Goal: Task Accomplishment & Management: Manage account settings

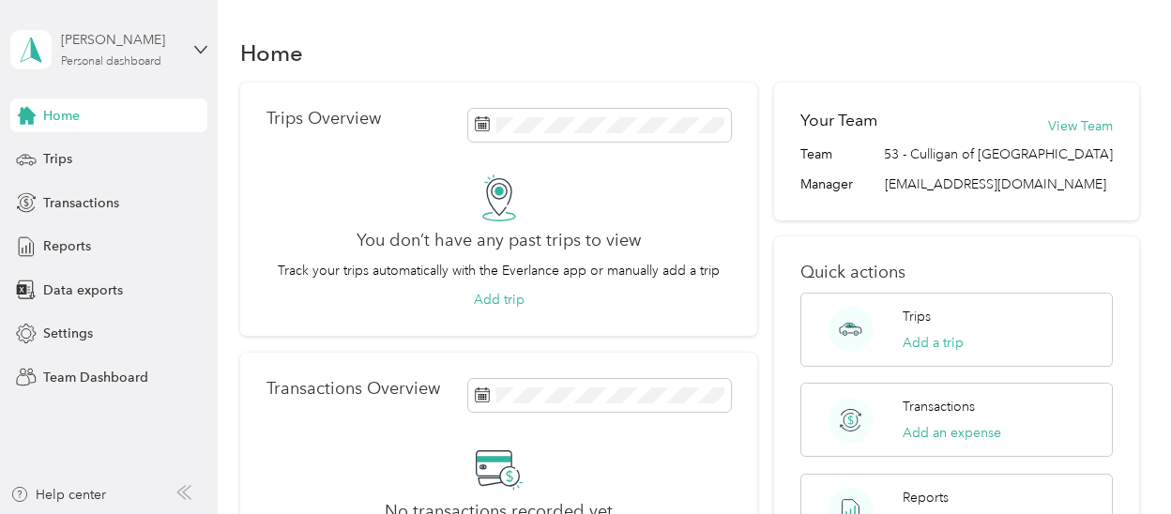
click at [110, 45] on div "[PERSON_NAME]" at bounding box center [119, 40] width 117 height 20
click at [103, 154] on div "Team dashboard" at bounding box center [76, 155] width 100 height 20
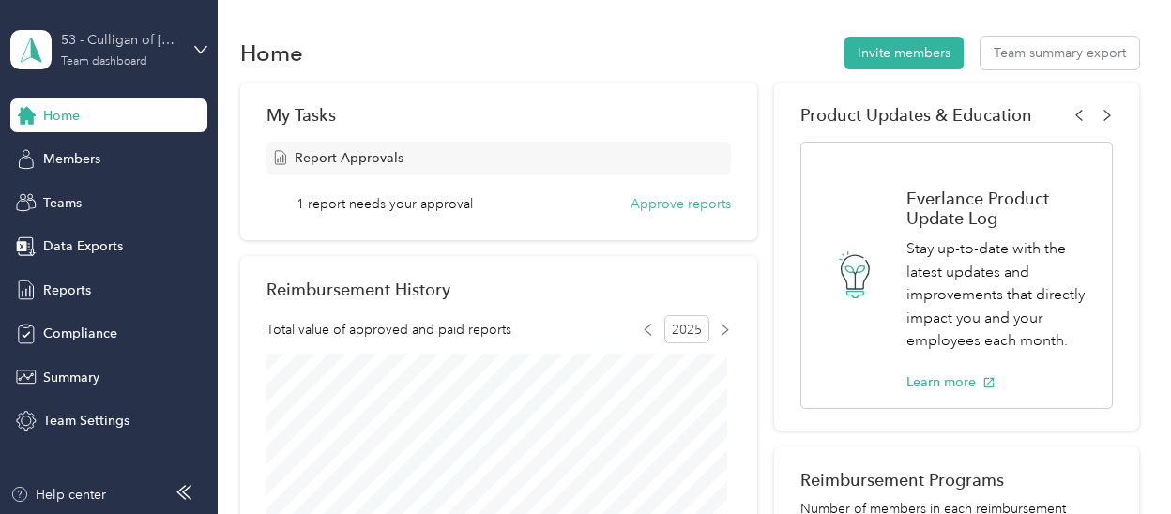
click at [154, 53] on div "53 - Culligan of San Diego Team dashboard" at bounding box center [119, 49] width 117 height 38
click at [450, 69] on div "Home Invite members Team summary export" at bounding box center [689, 52] width 898 height 39
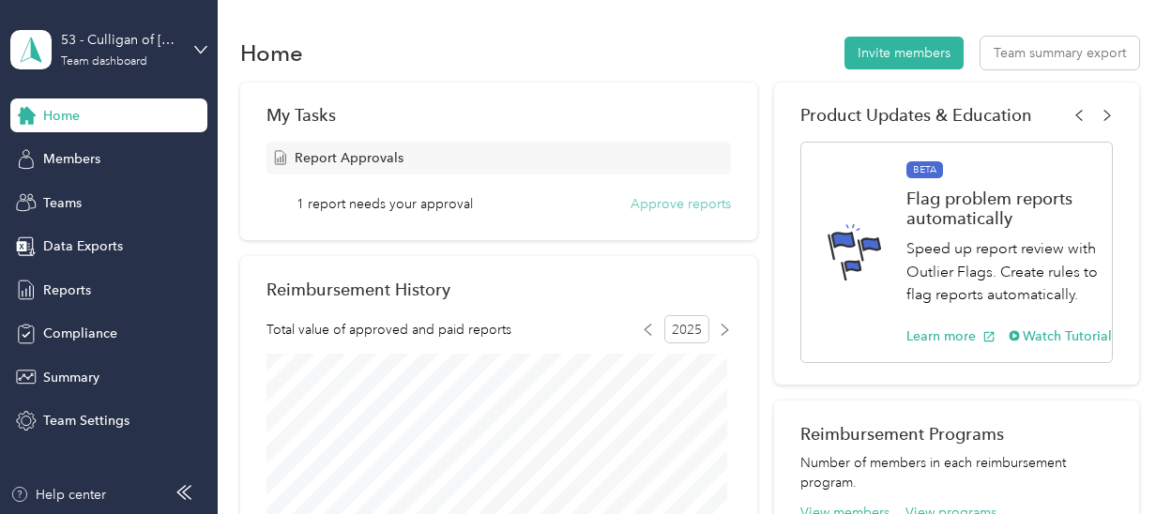
click at [708, 209] on button "Approve reports" at bounding box center [681, 204] width 100 height 20
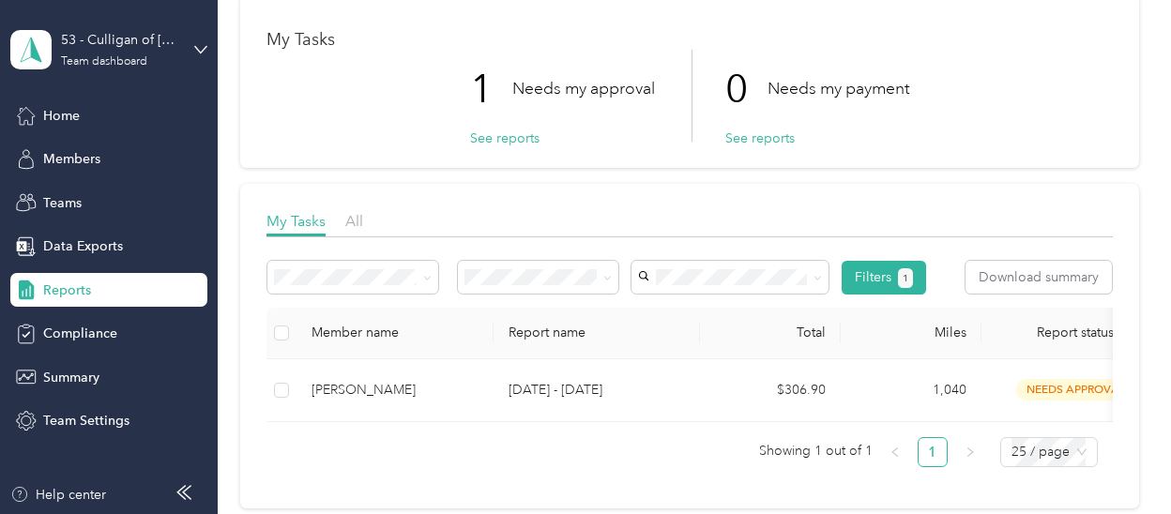
scroll to position [188, 0]
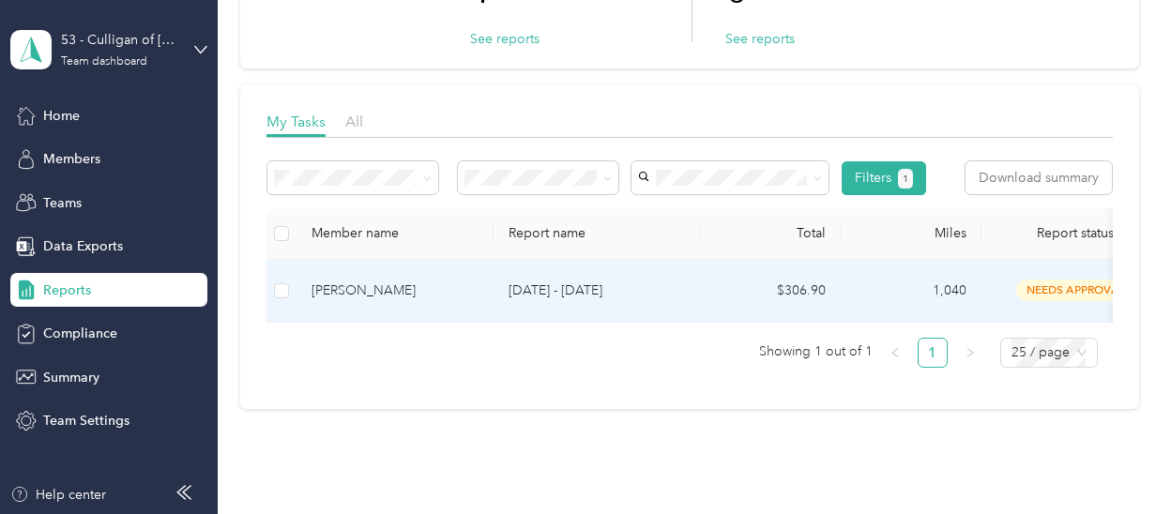
click at [419, 289] on div "[PERSON_NAME]" at bounding box center [395, 291] width 167 height 21
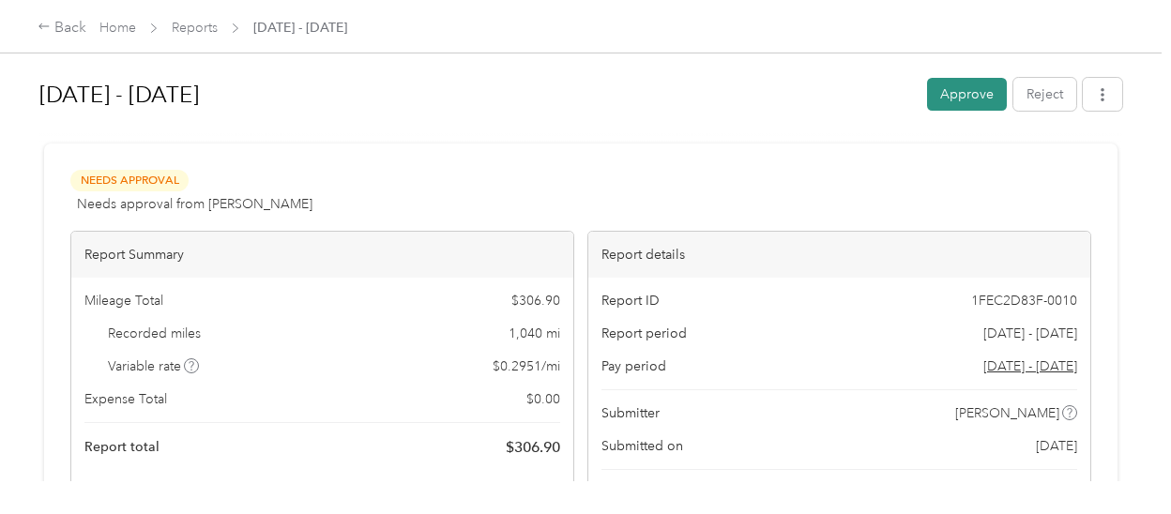
click at [961, 89] on button "Approve" at bounding box center [967, 94] width 80 height 33
